Goal: Information Seeking & Learning: Learn about a topic

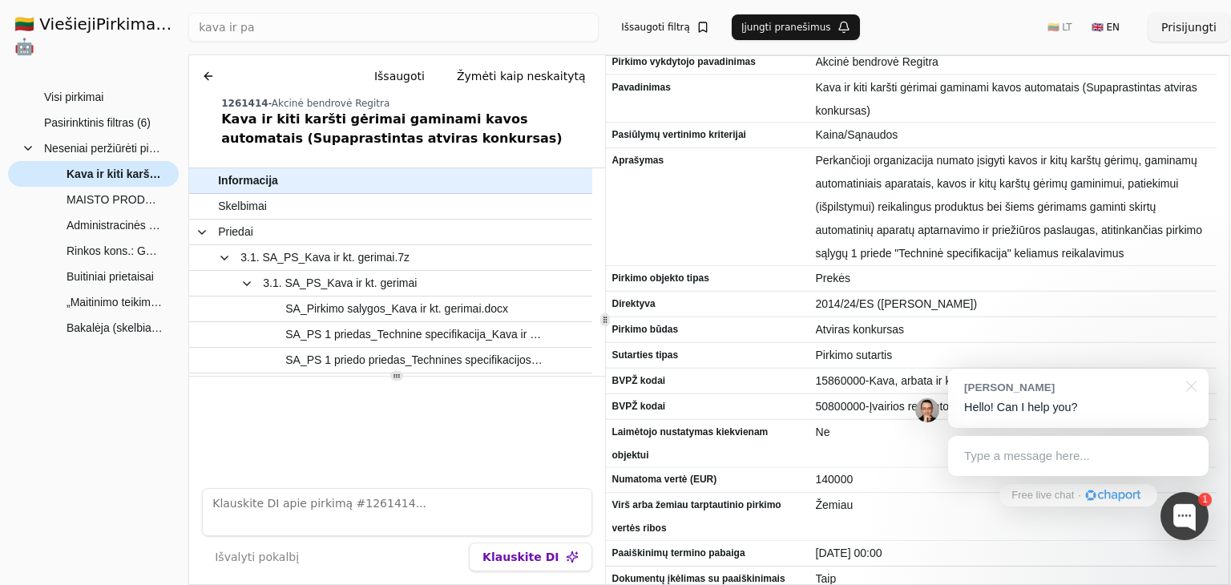
click at [90, 162] on span "Kava ir kiti karšti gėrimai gaminami kavos automatais (Supaprastintas atviras k…" at bounding box center [115, 174] width 96 height 24
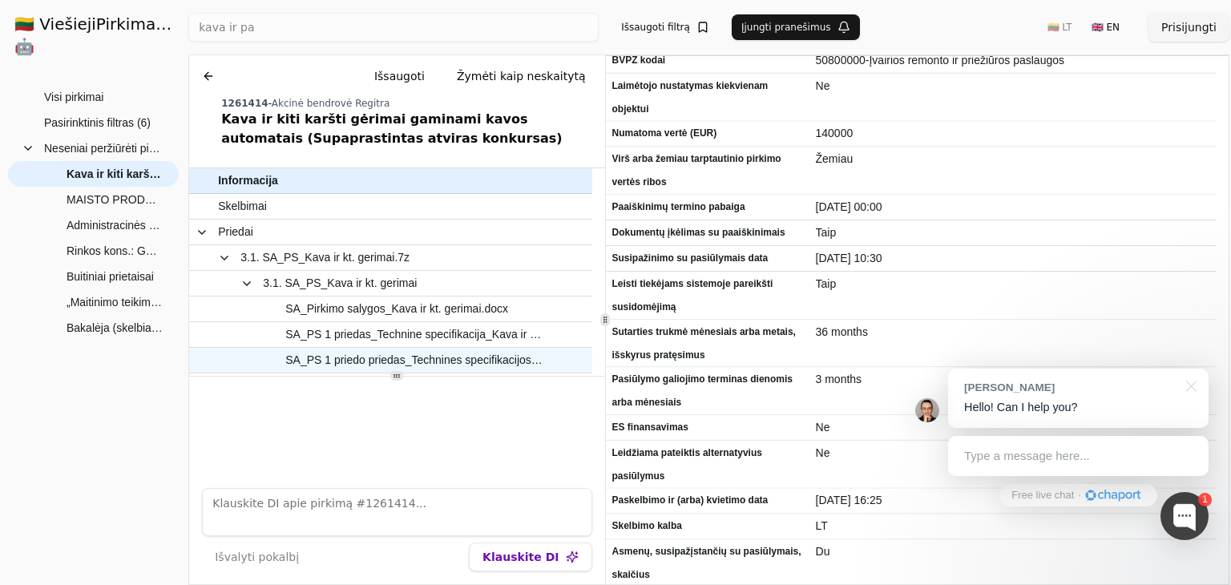
scroll to position [430, 0]
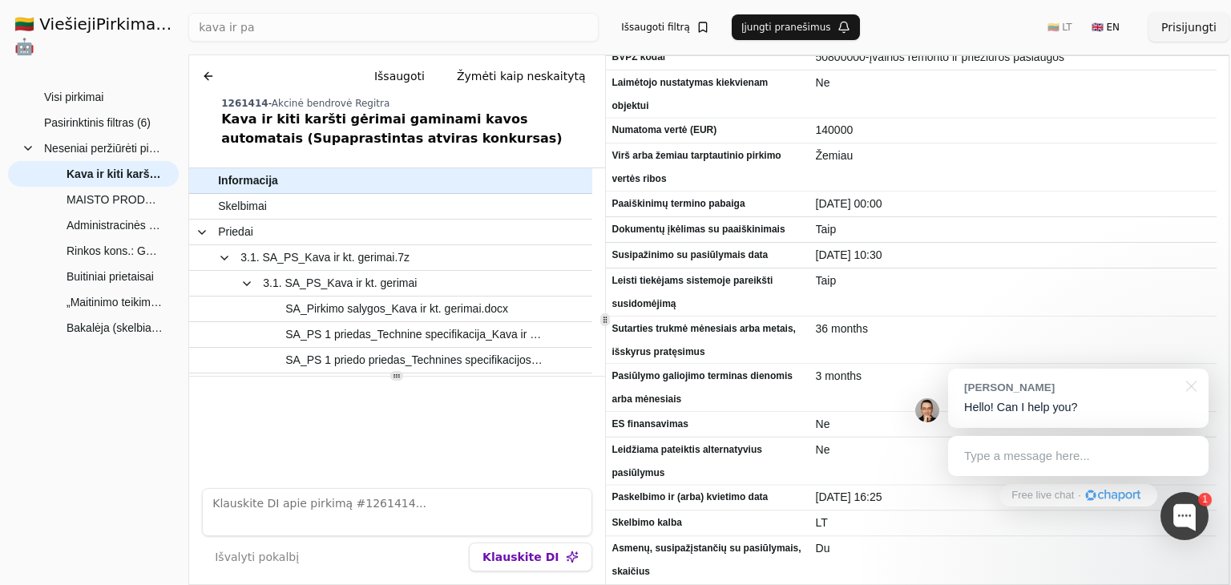
click at [527, 565] on button "Klauskite DI" at bounding box center [530, 557] width 123 height 29
click at [554, 550] on button "Klauskite DI" at bounding box center [530, 557] width 123 height 29
click at [1183, 522] on div at bounding box center [1184, 516] width 48 height 48
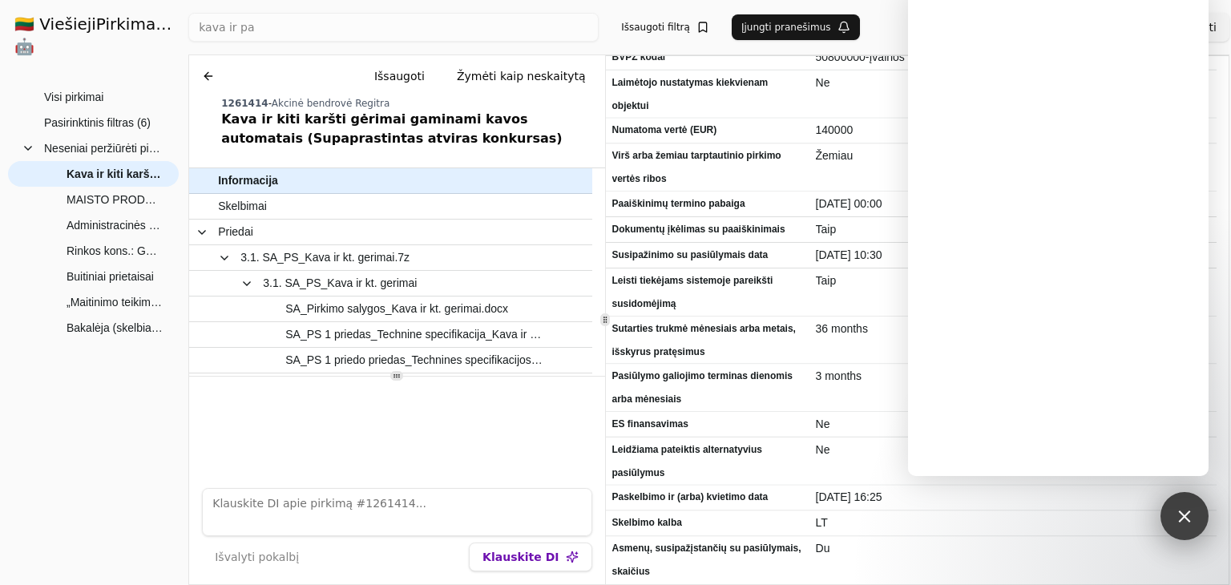
click at [1184, 520] on div at bounding box center [1184, 516] width 22 height 22
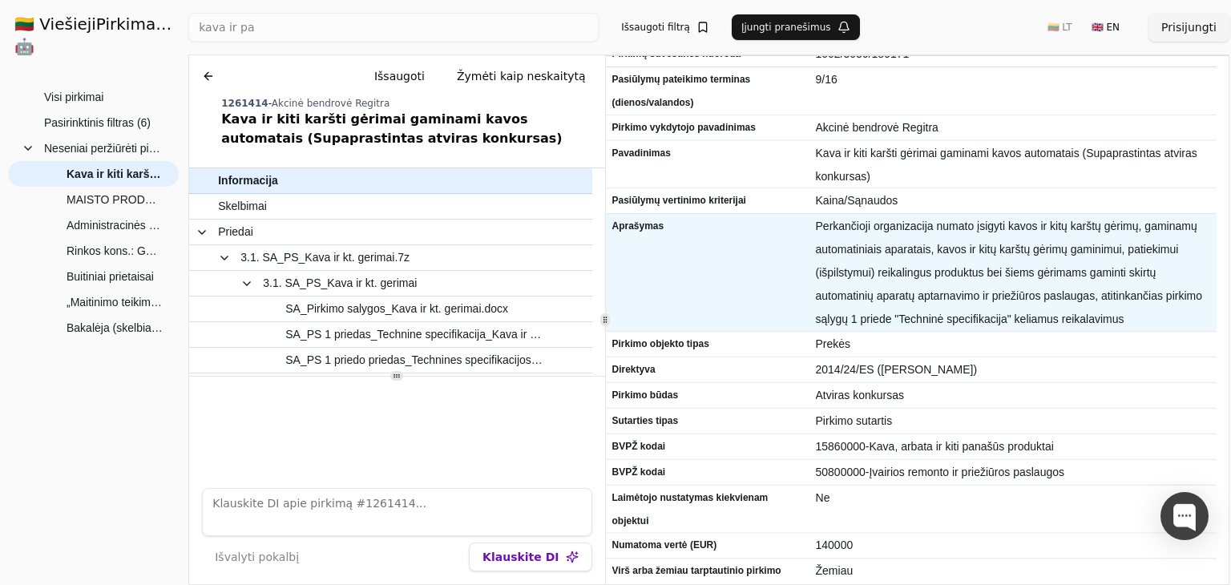
scroll to position [0, 0]
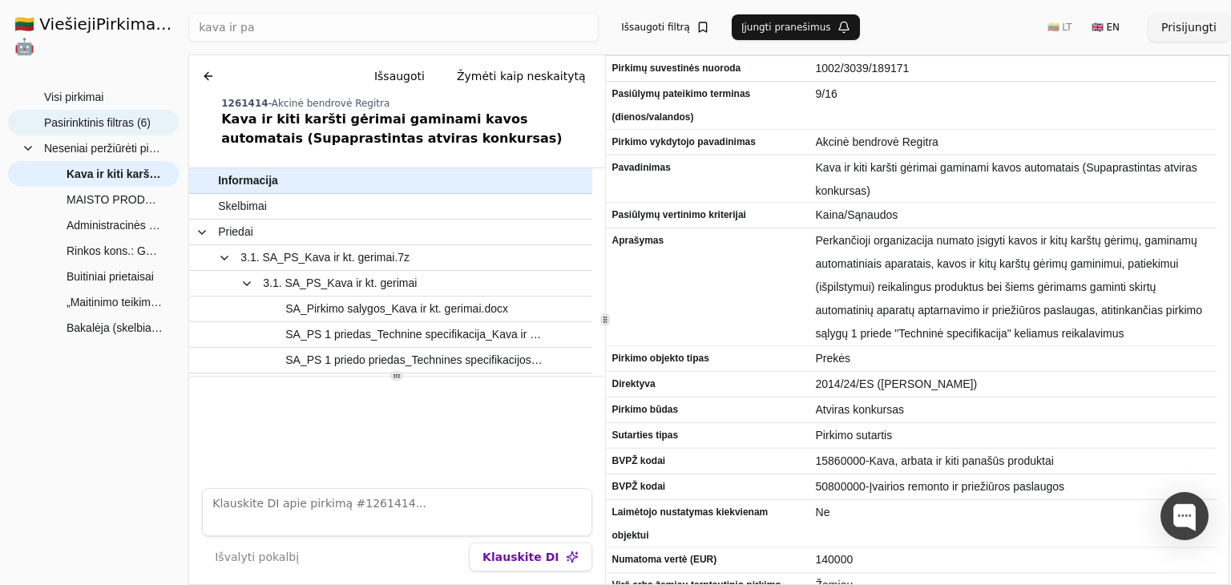
click at [91, 111] on span "Pasirinktinis filtras (6)" at bounding box center [97, 123] width 107 height 24
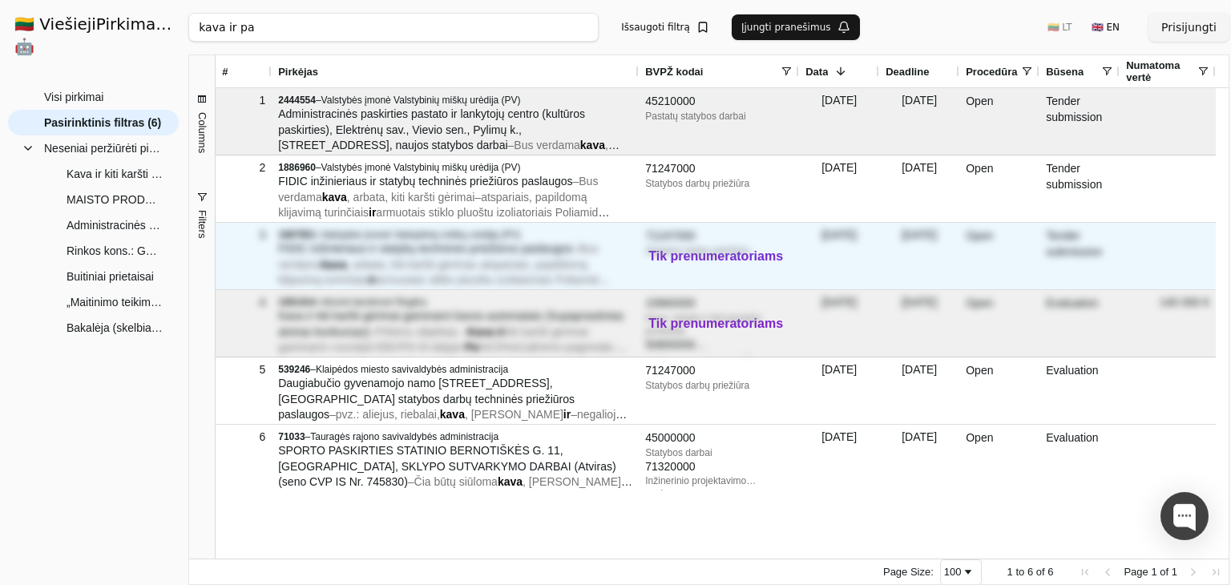
click at [675, 256] on div "71247000 Statybos darbų priežiūra" at bounding box center [718, 243] width 147 height 38
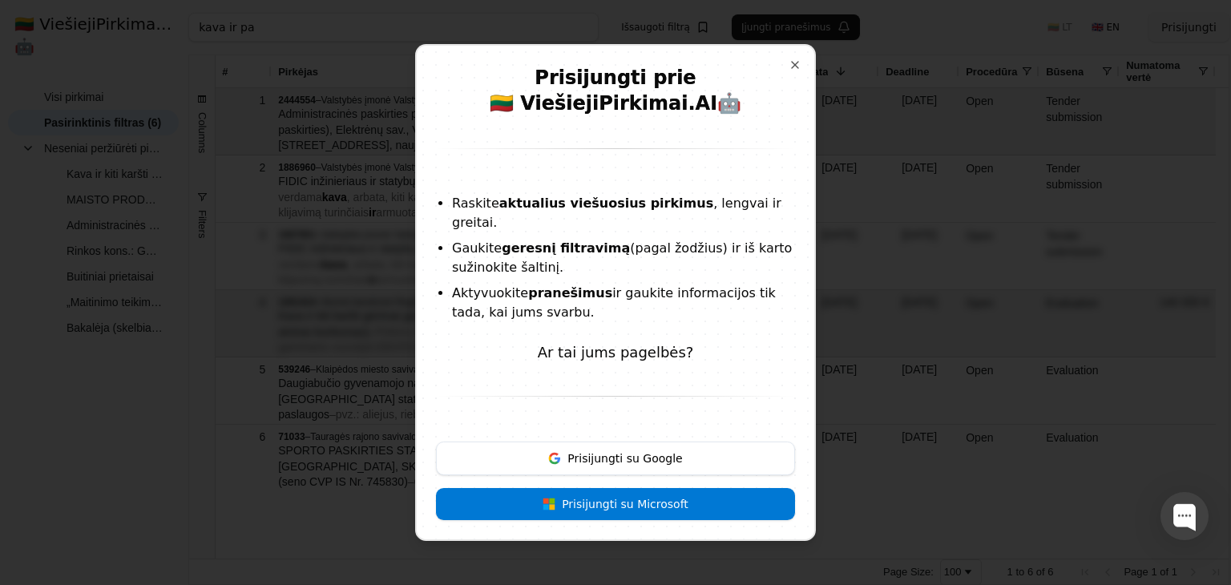
click at [596, 456] on button "Prisijungti su Google" at bounding box center [615, 459] width 359 height 34
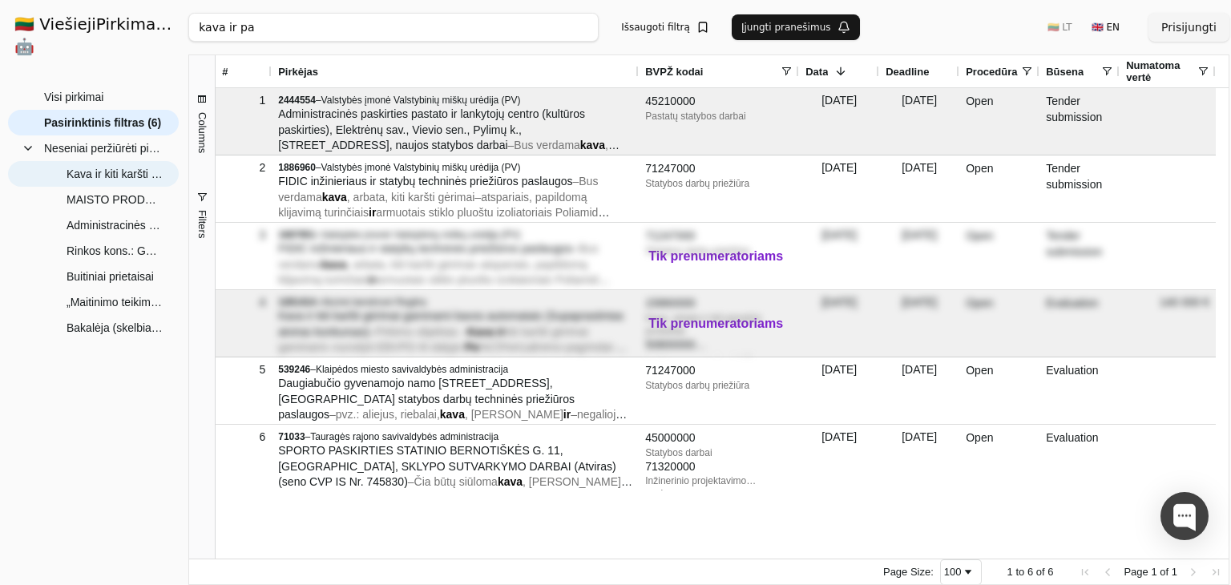
click at [121, 162] on span "Kava ir kiti karšti gėrimai gaminami kavos automatais (Supaprastintas atviras k…" at bounding box center [115, 174] width 96 height 24
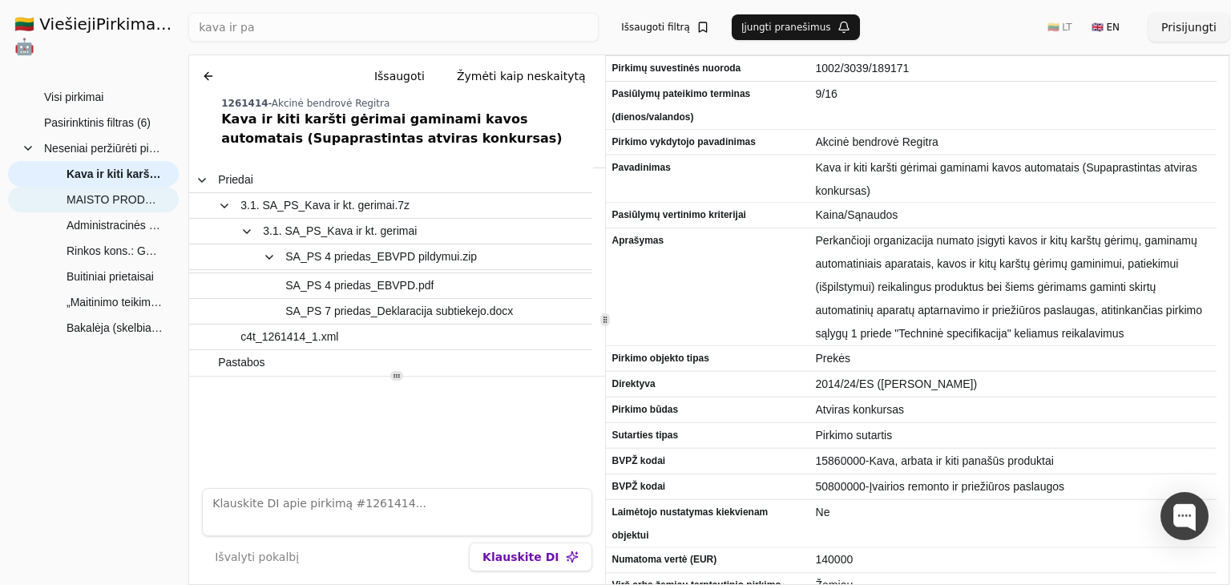
click at [117, 188] on span "MAISTO PRODUKTŲ TECHNINĖS SPECIFIKACIJOS PROJEKTAS" at bounding box center [115, 200] width 96 height 24
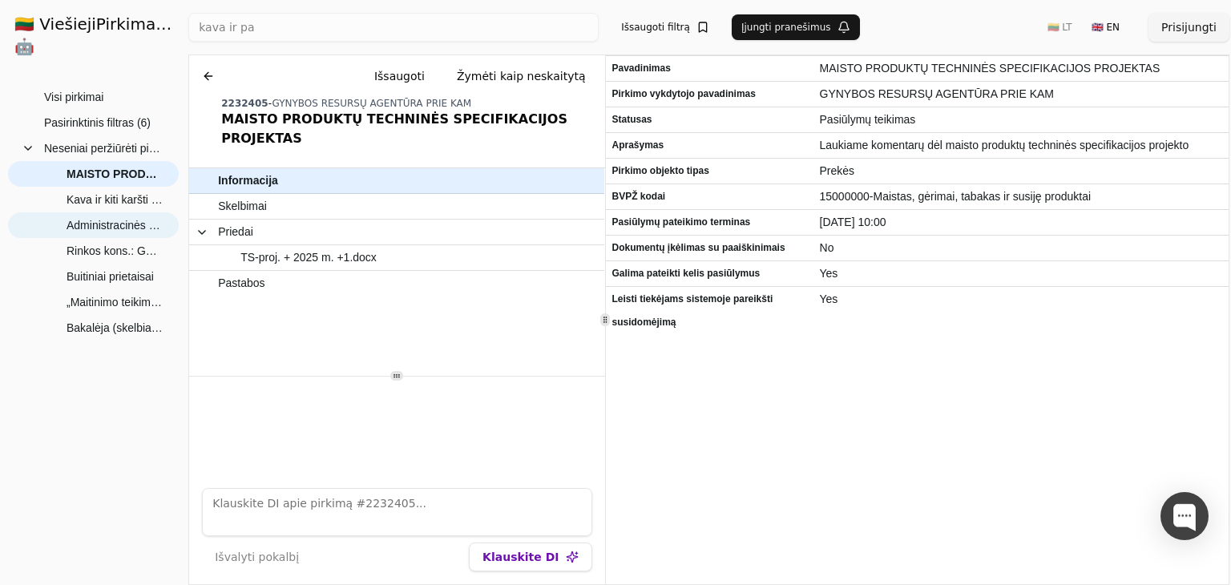
click at [107, 213] on span "Administracinės paskirties pastato ir lankytojų centro (kultūros paskirties), E…" at bounding box center [115, 225] width 96 height 24
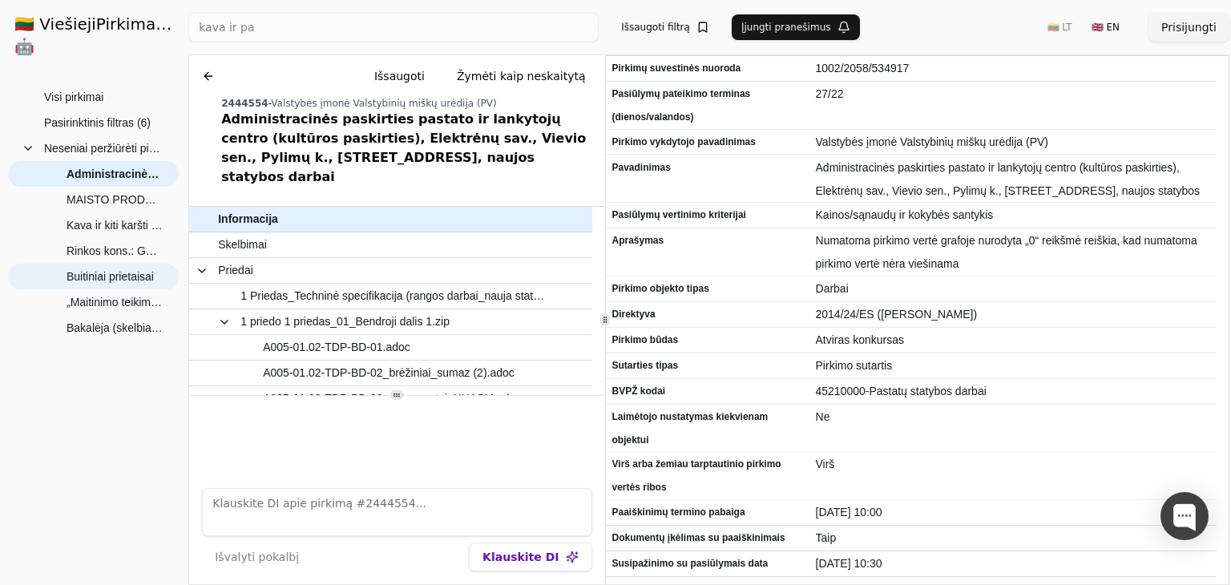
click at [109, 264] on span "Buitiniai prietaisai" at bounding box center [110, 276] width 87 height 24
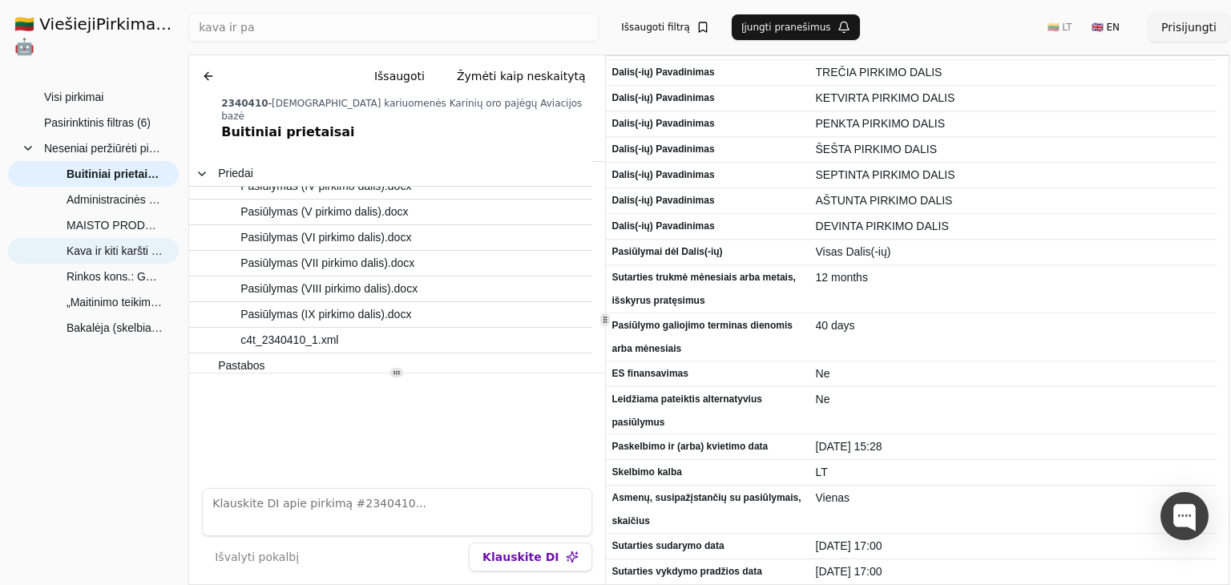
click at [104, 239] on span "Kava ir kiti karšti gėrimai gaminami kavos automatais (Supaprastintas atviras k…" at bounding box center [115, 251] width 96 height 24
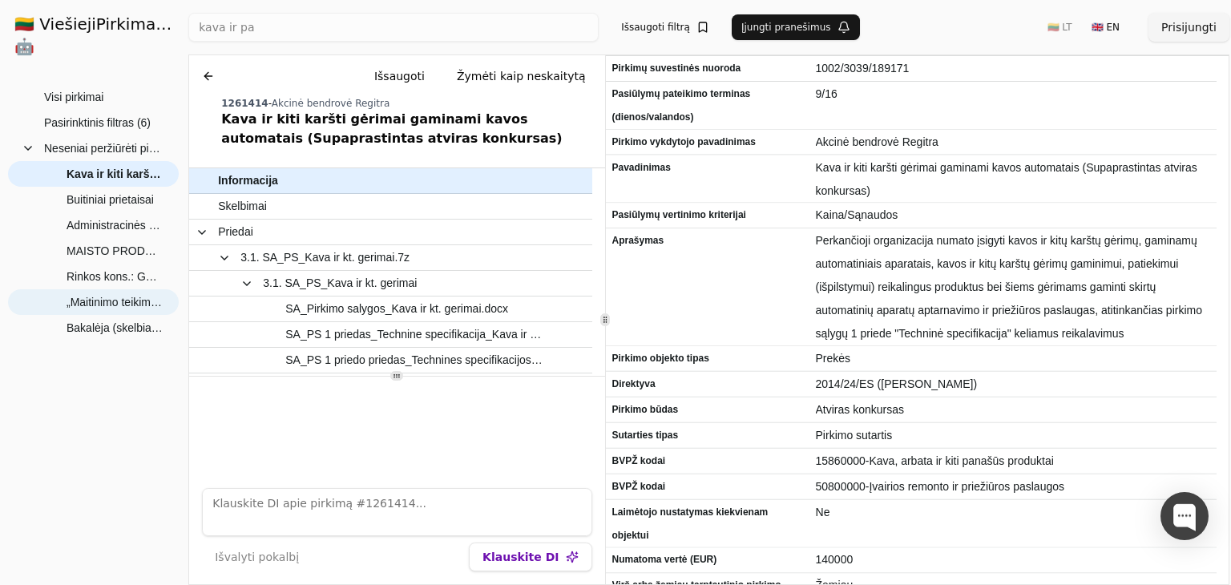
click at [94, 290] on span "„Maitinimo teikimo paslaugos (Skelbiama apklausa)"" at bounding box center [115, 302] width 96 height 24
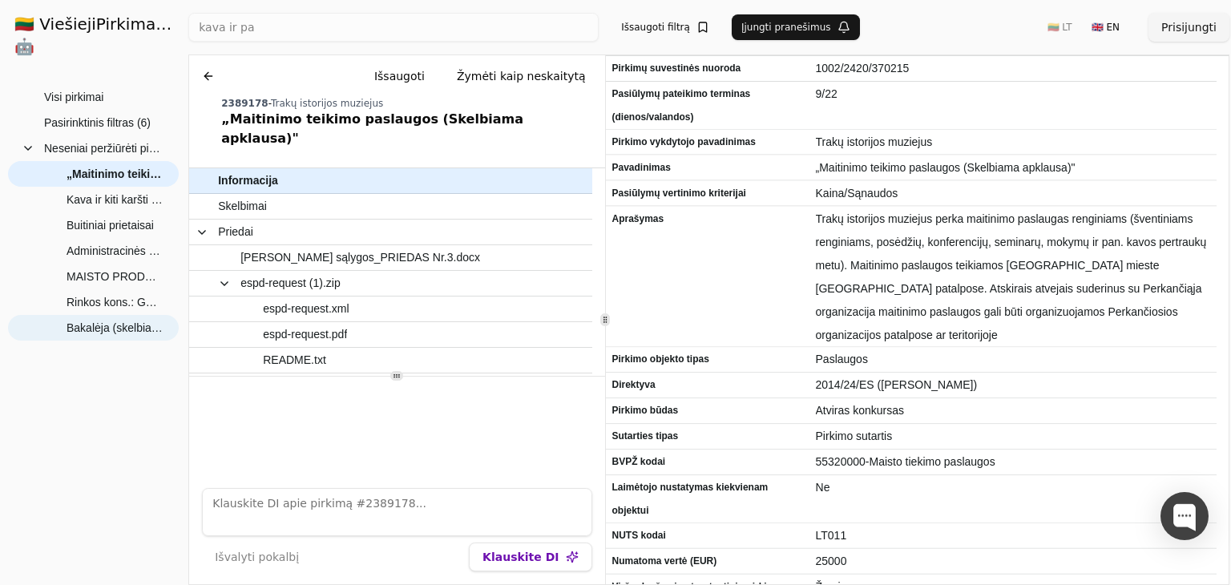
click at [94, 316] on span "Bakalėja (skelbiama apklausa)" at bounding box center [115, 328] width 96 height 24
